Goal: Find specific page/section: Find specific page/section

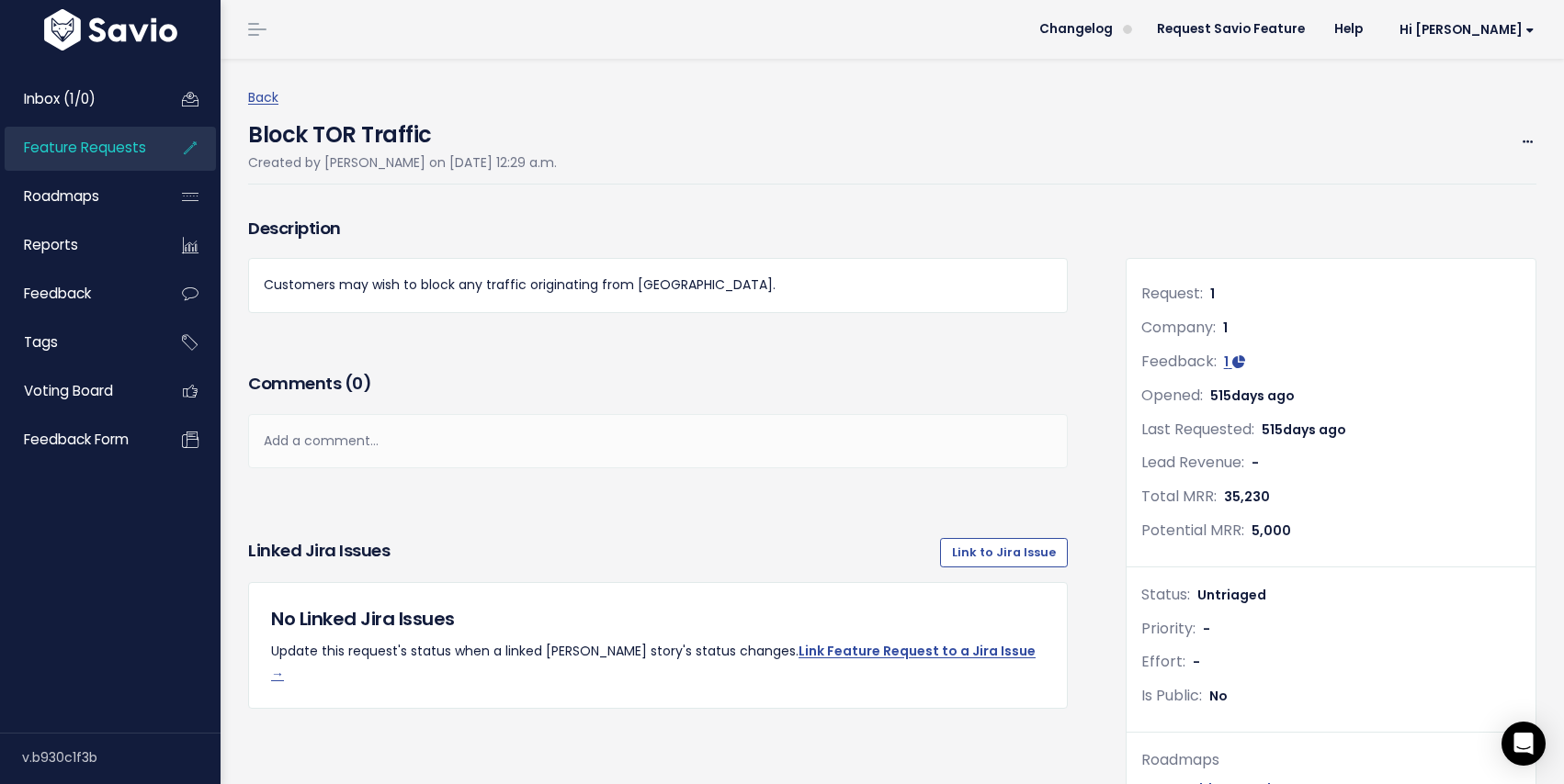
click at [56, 143] on span "Feature Requests" at bounding box center [85, 147] width 122 height 19
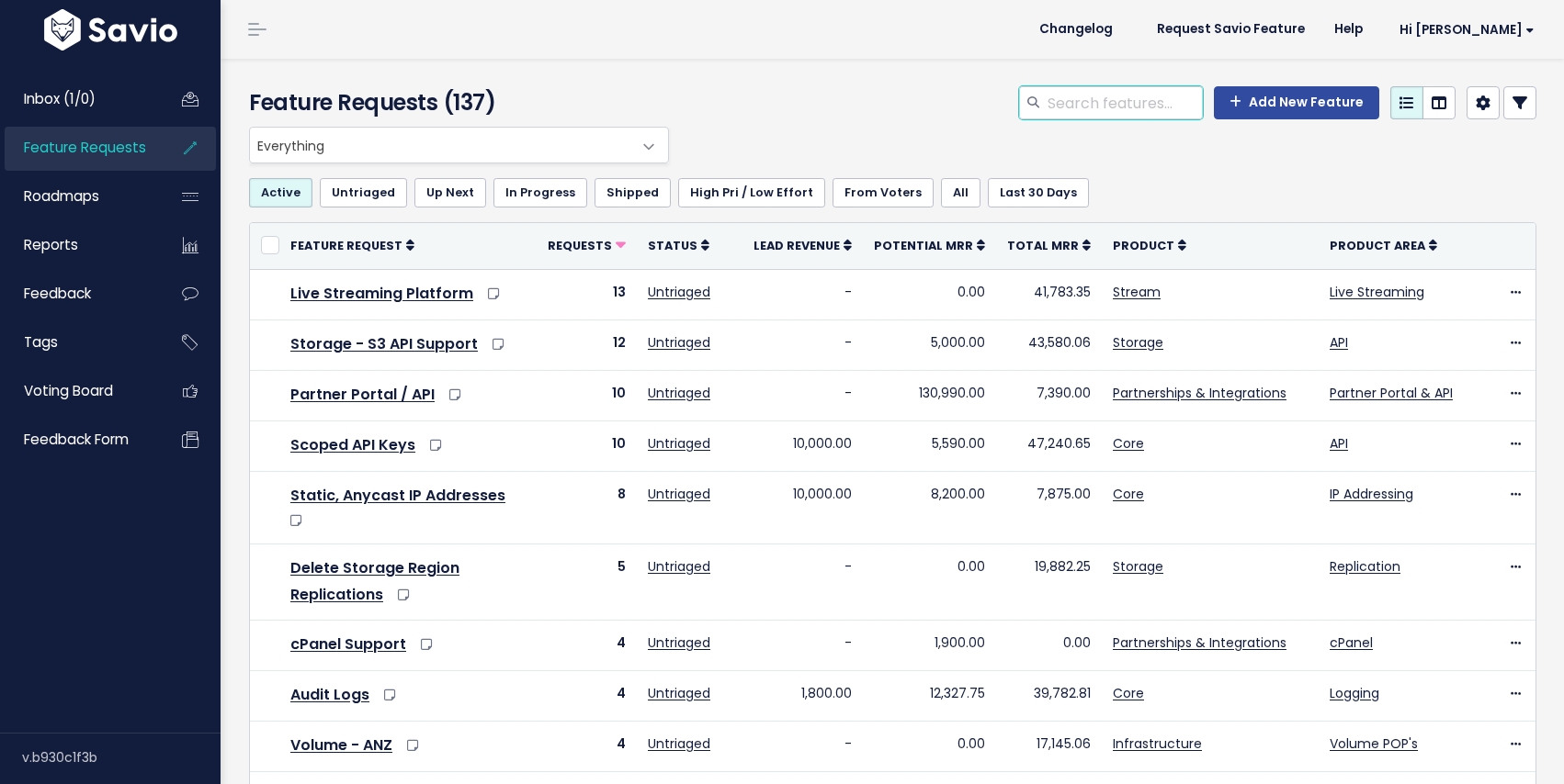
click at [1100, 99] on input "search" at bounding box center [1124, 103] width 157 height 33
type input "soc2"
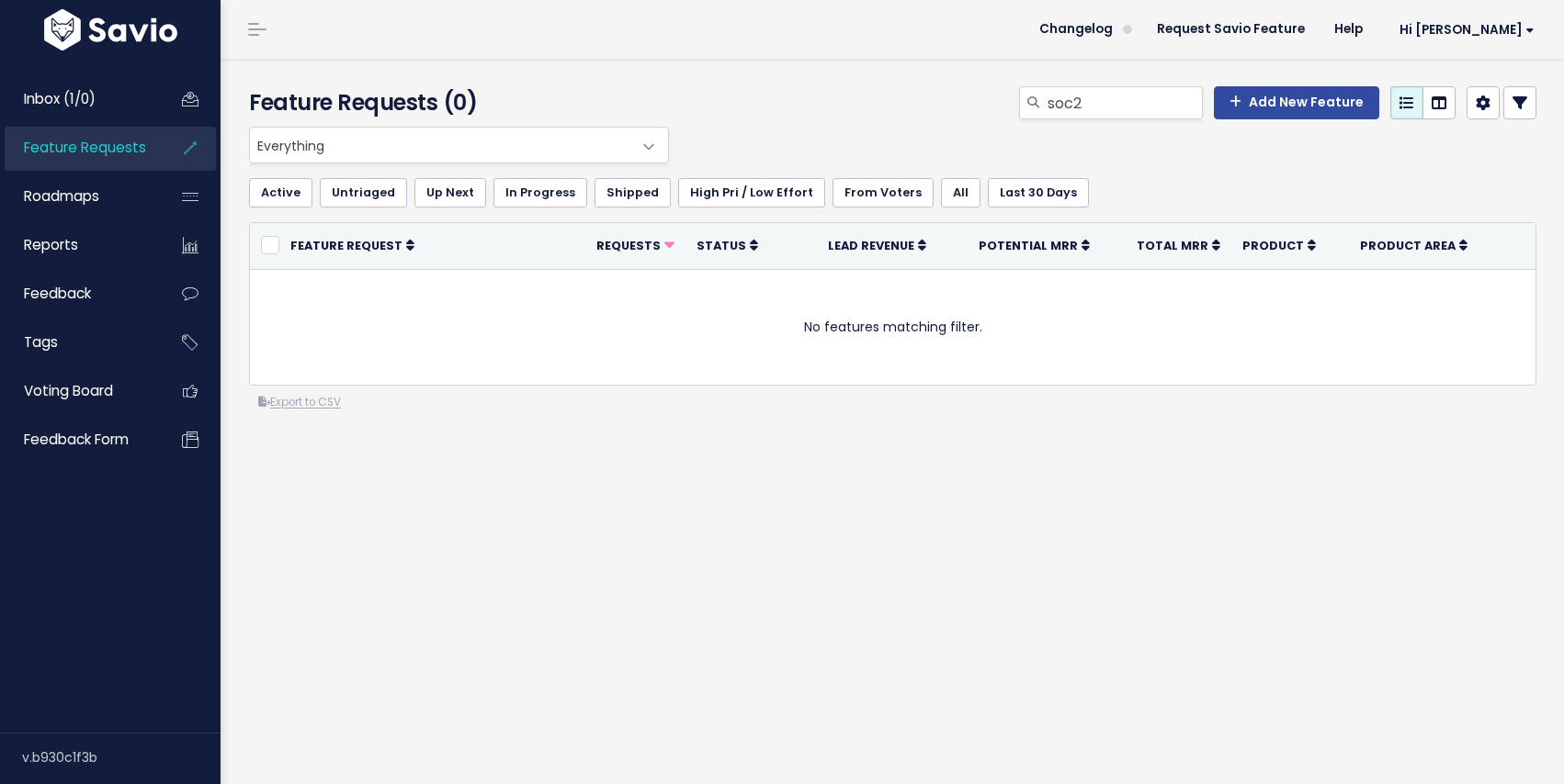
click at [281, 716] on div "Feature Requests (0) soc2 Add New Feature Everything Any Product: Any Product A…" at bounding box center [891, 422] width 1343 height 726
click at [1116, 98] on input "soc2" at bounding box center [1124, 103] width 157 height 33
type input "soc 2"
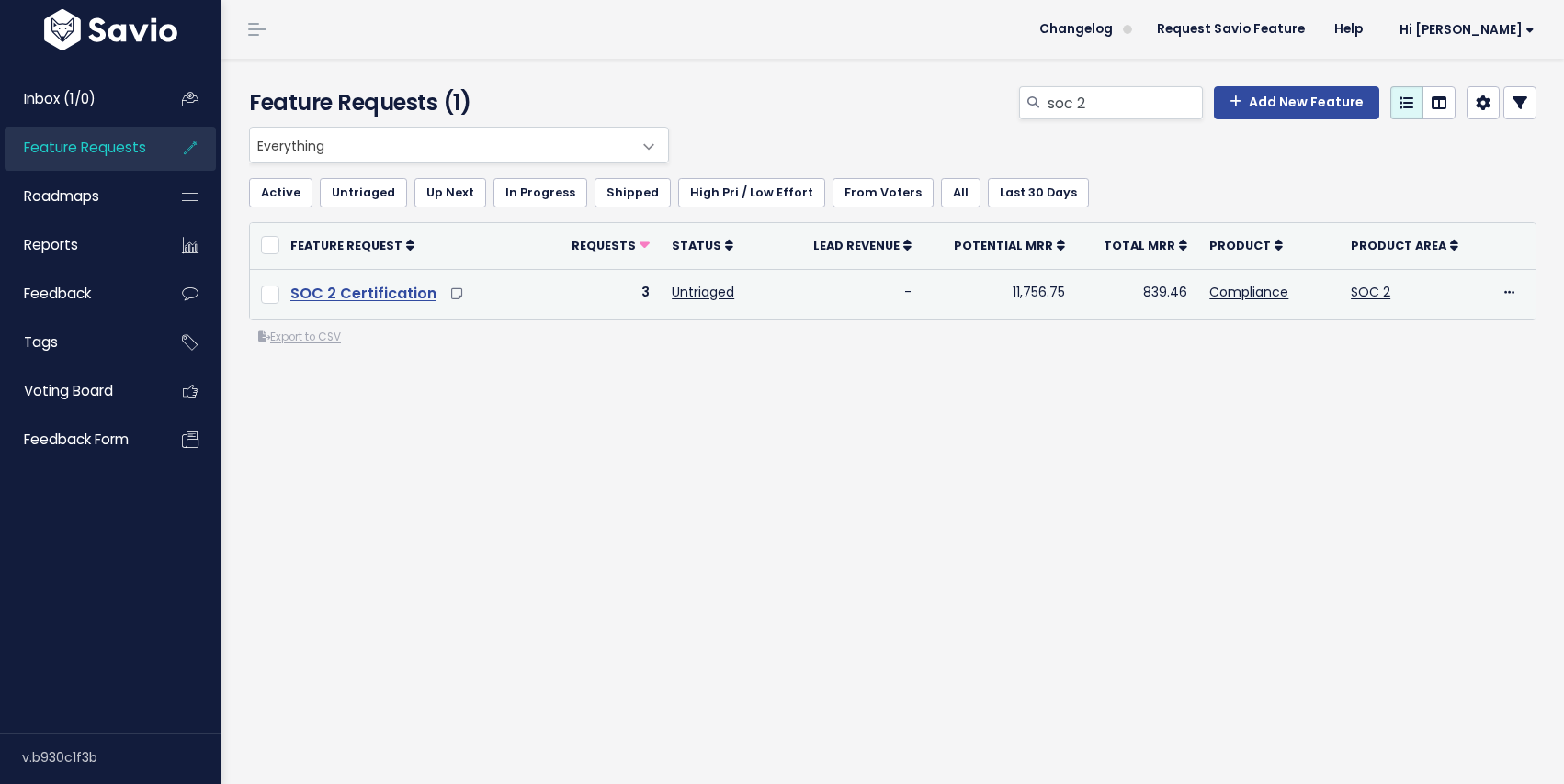
click at [395, 290] on link "SOC 2 Certification" at bounding box center [363, 294] width 146 height 21
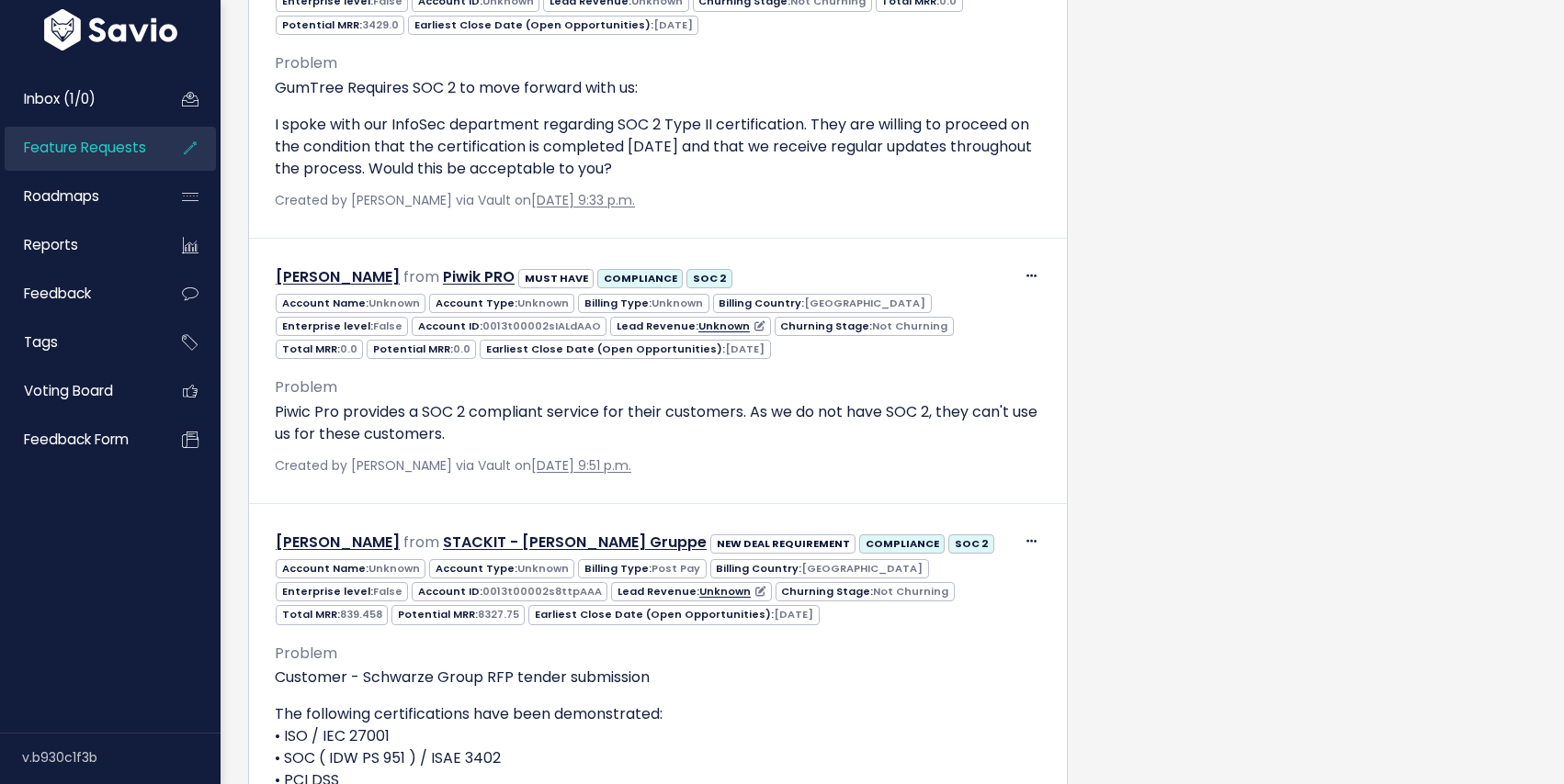
scroll to position [1324, 0]
